Goal: Navigation & Orientation: Find specific page/section

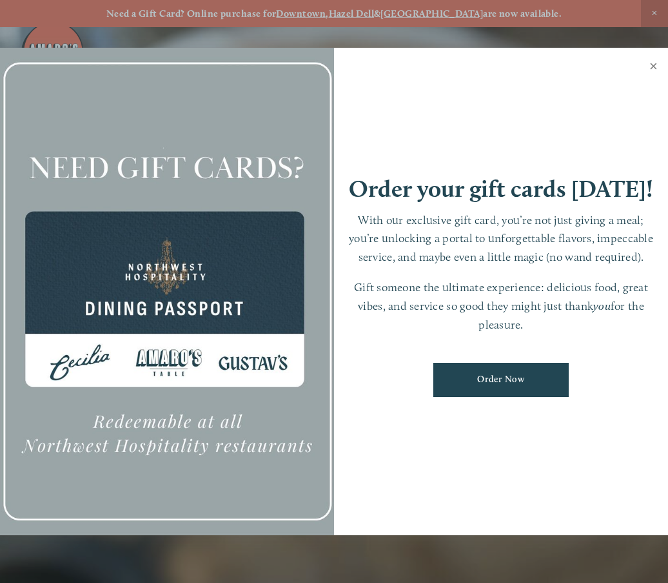
click at [651, 66] on link "Close" at bounding box center [653, 68] width 25 height 36
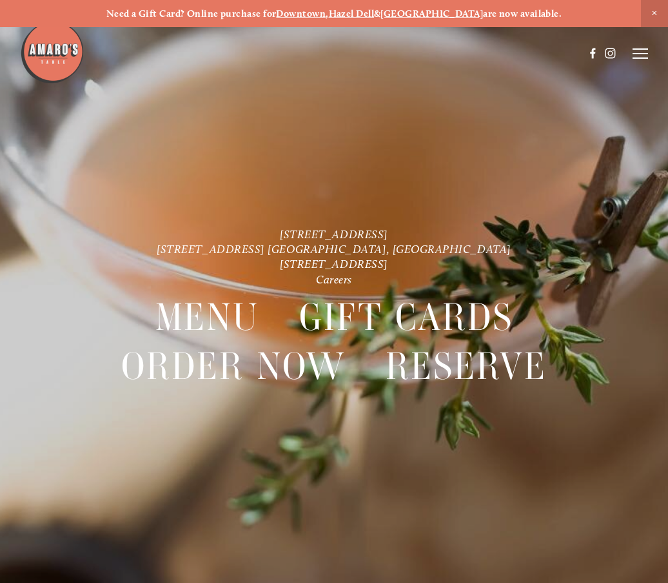
click at [637, 54] on icon at bounding box center [640, 54] width 15 height 12
click at [430, 54] on span "Menu" at bounding box center [427, 53] width 24 height 11
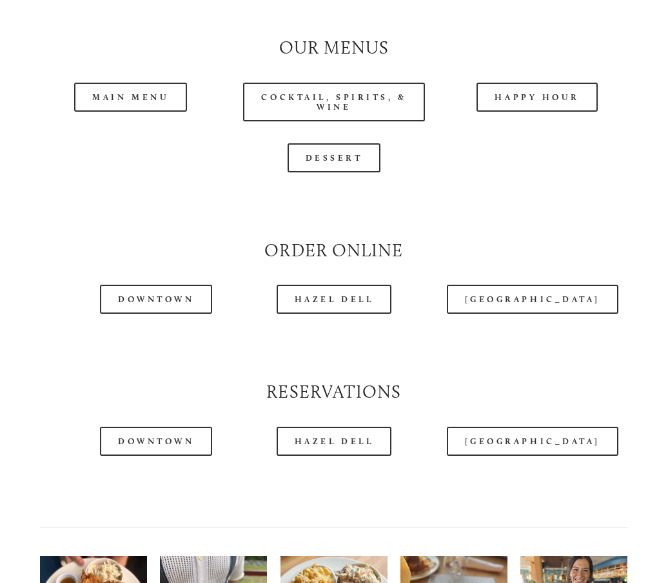
scroll to position [1161, 0]
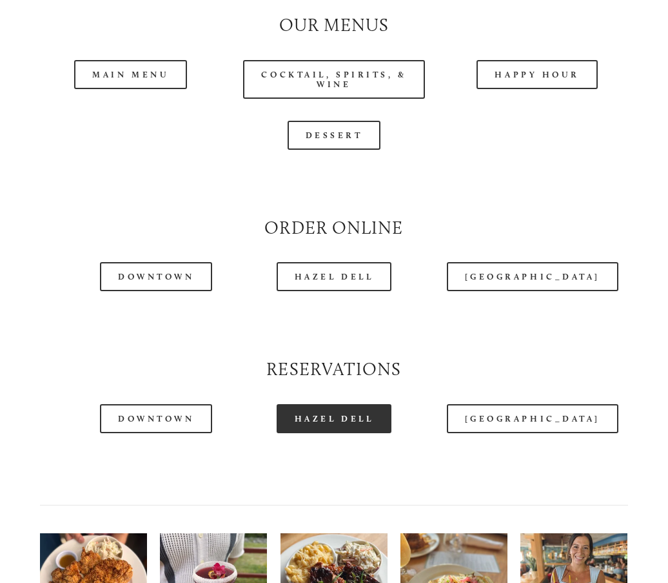
click at [330, 421] on link "Hazel Dell" at bounding box center [334, 418] width 115 height 29
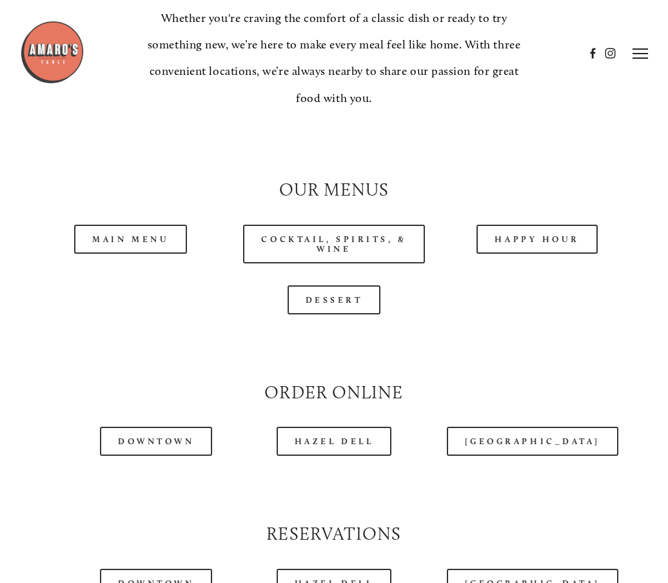
scroll to position [968, 0]
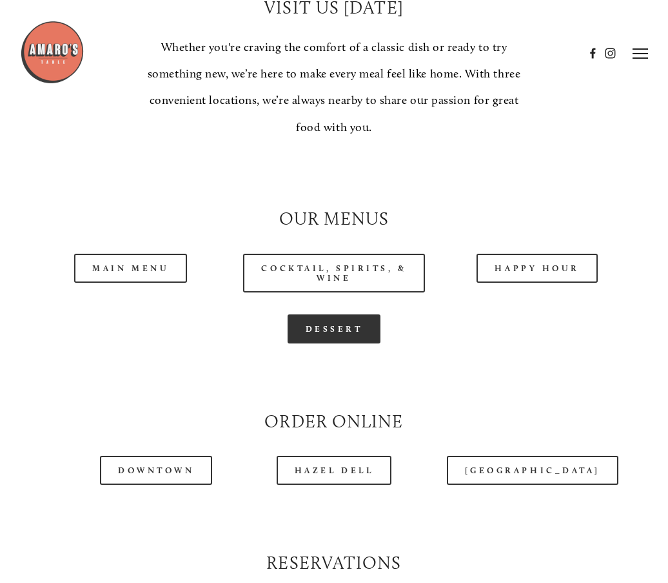
click at [345, 333] on link "Dessert" at bounding box center [335, 328] width 94 height 29
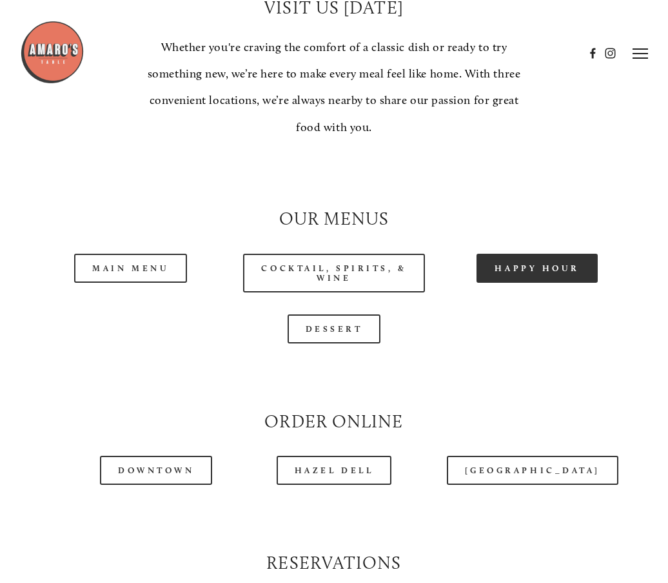
click at [516, 272] on link "Happy Hour" at bounding box center [537, 268] width 121 height 29
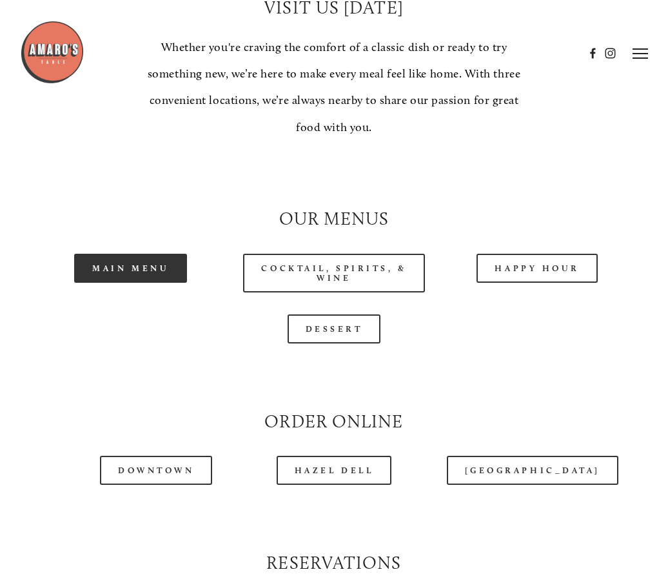
click at [152, 270] on link "Main Menu" at bounding box center [130, 268] width 113 height 29
